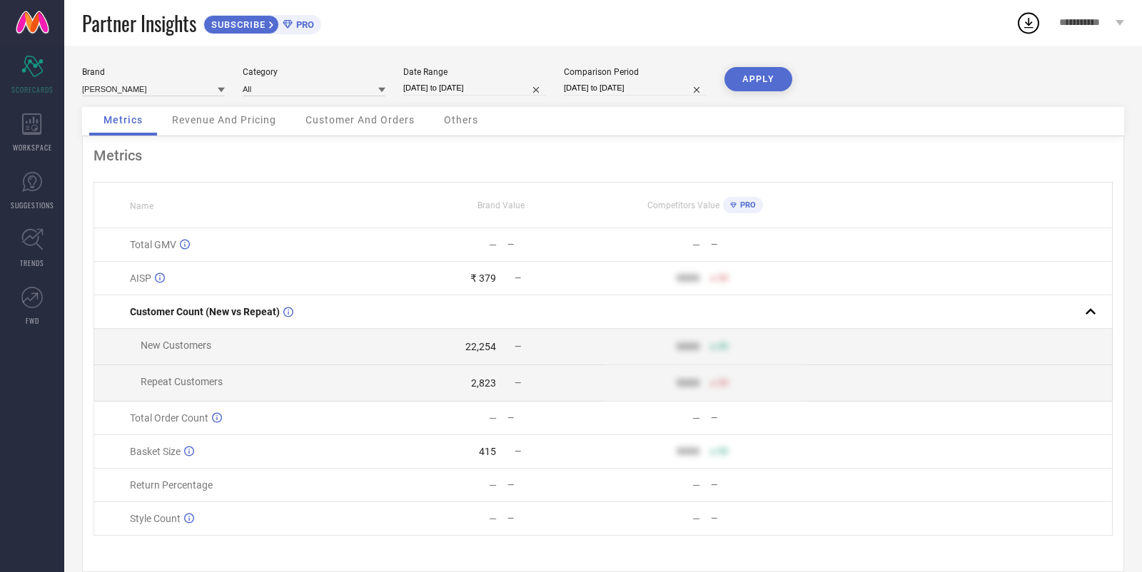
click at [460, 84] on input "[DATE] to [DATE]" at bounding box center [474, 88] width 143 height 15
select select "8"
select select "2025"
select select "9"
select select "2025"
